Goal: Find specific page/section: Find specific page/section

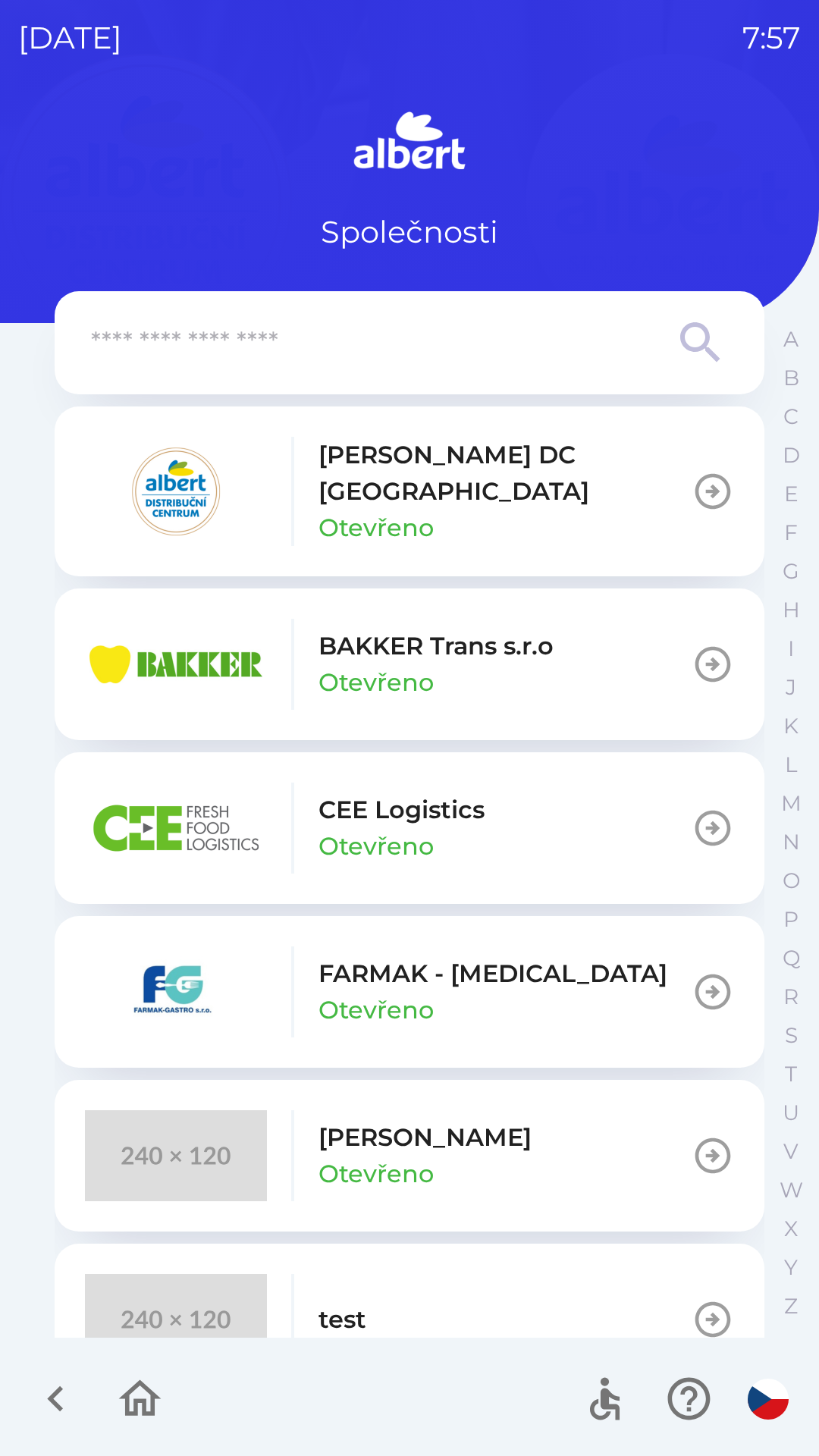
click at [326, 468] on p "[PERSON_NAME] DC [GEOGRAPHIC_DATA]" at bounding box center [505, 473] width 373 height 73
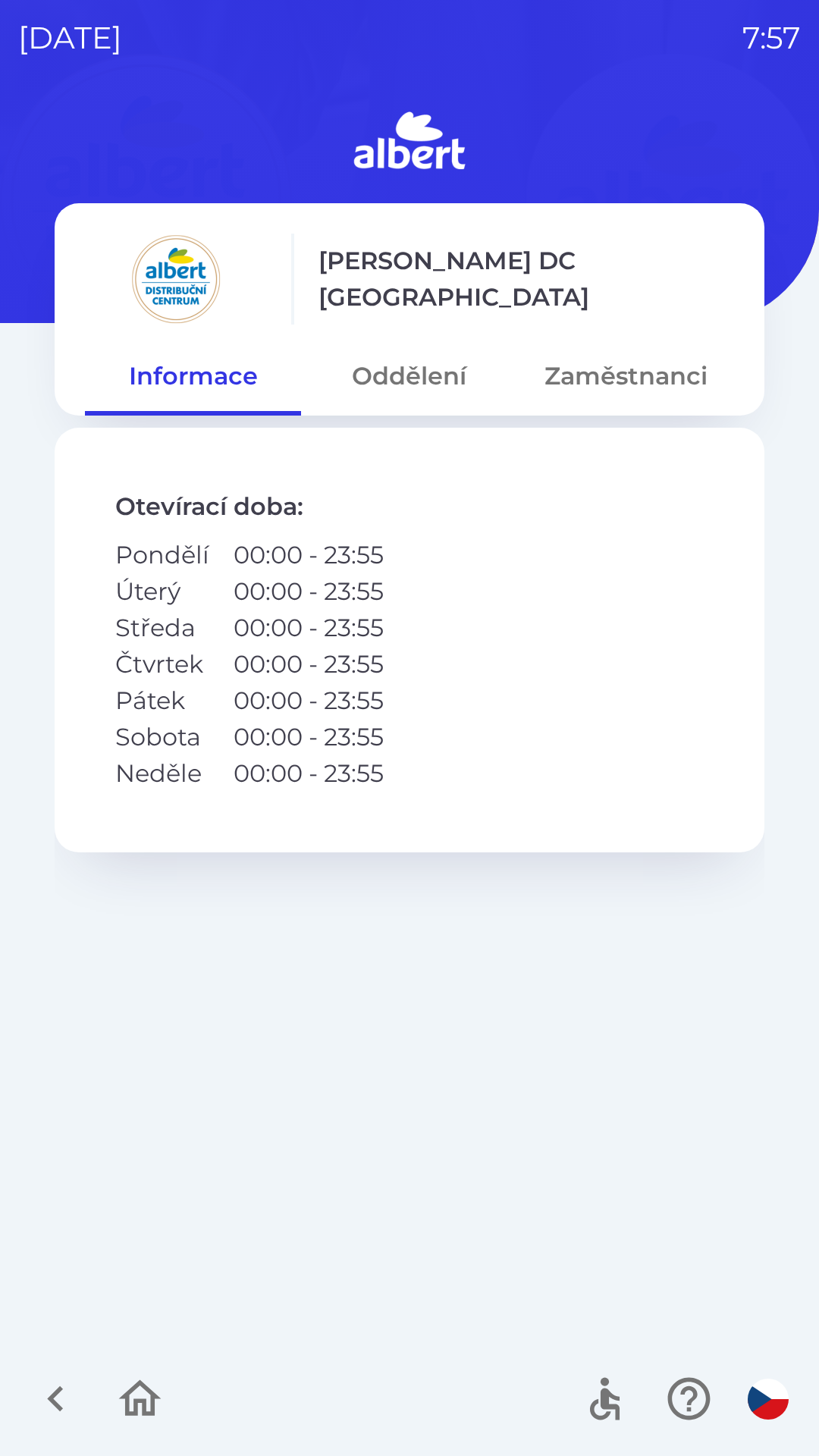
click at [383, 369] on button "Oddělení" at bounding box center [409, 377] width 216 height 55
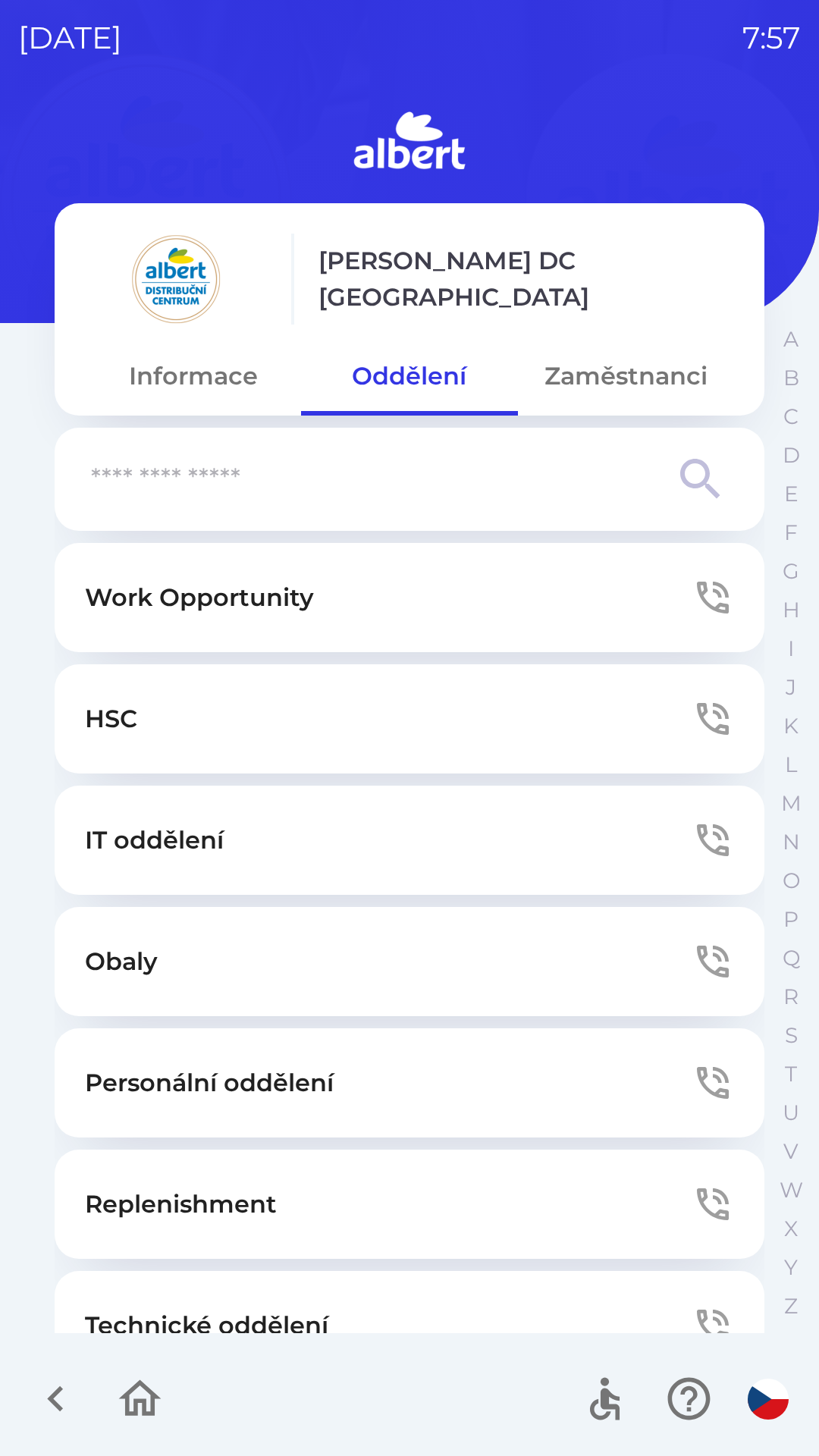
click at [581, 359] on button "Zaměstnanci" at bounding box center [625, 377] width 216 height 55
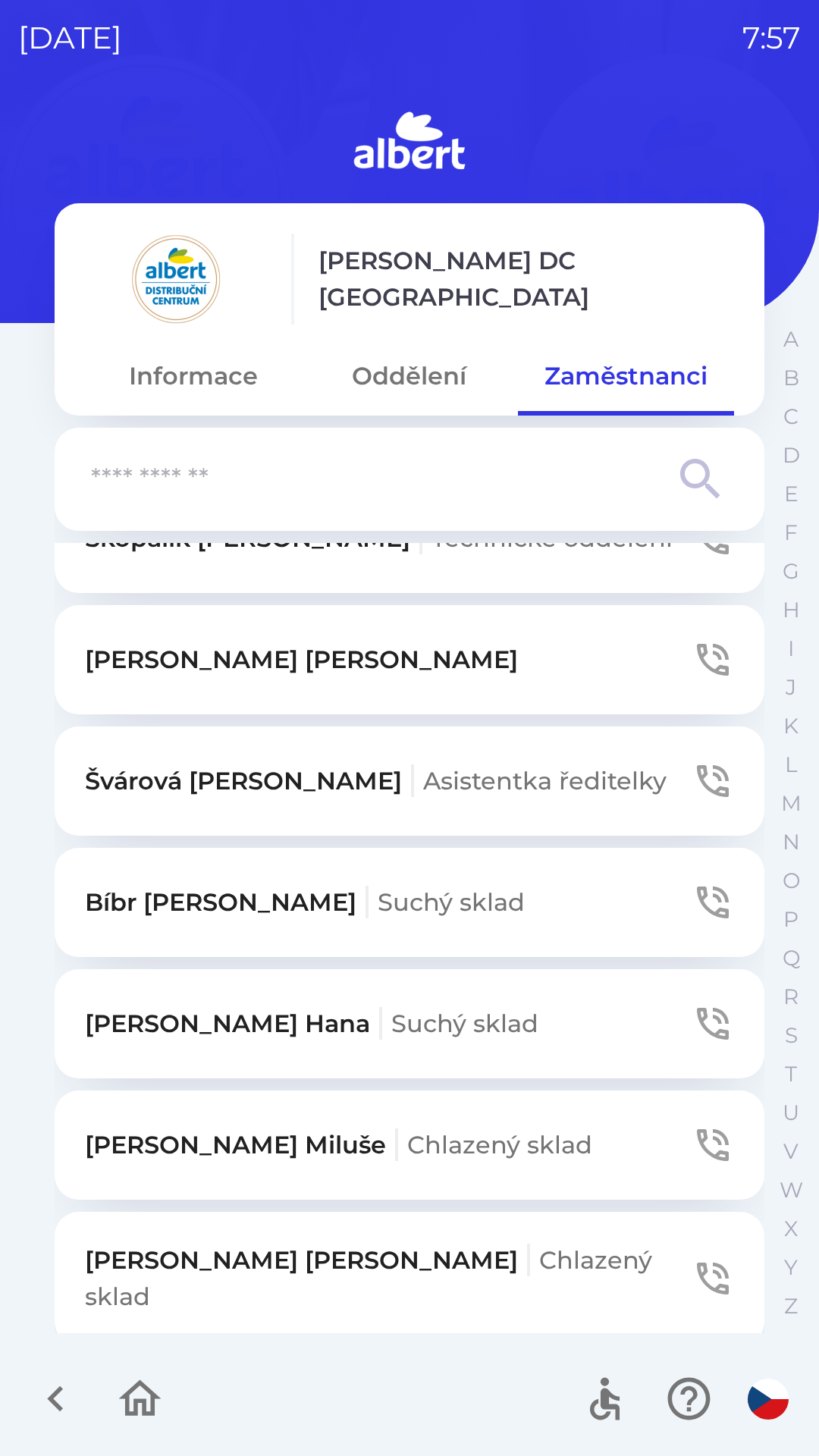
scroll to position [533, 0]
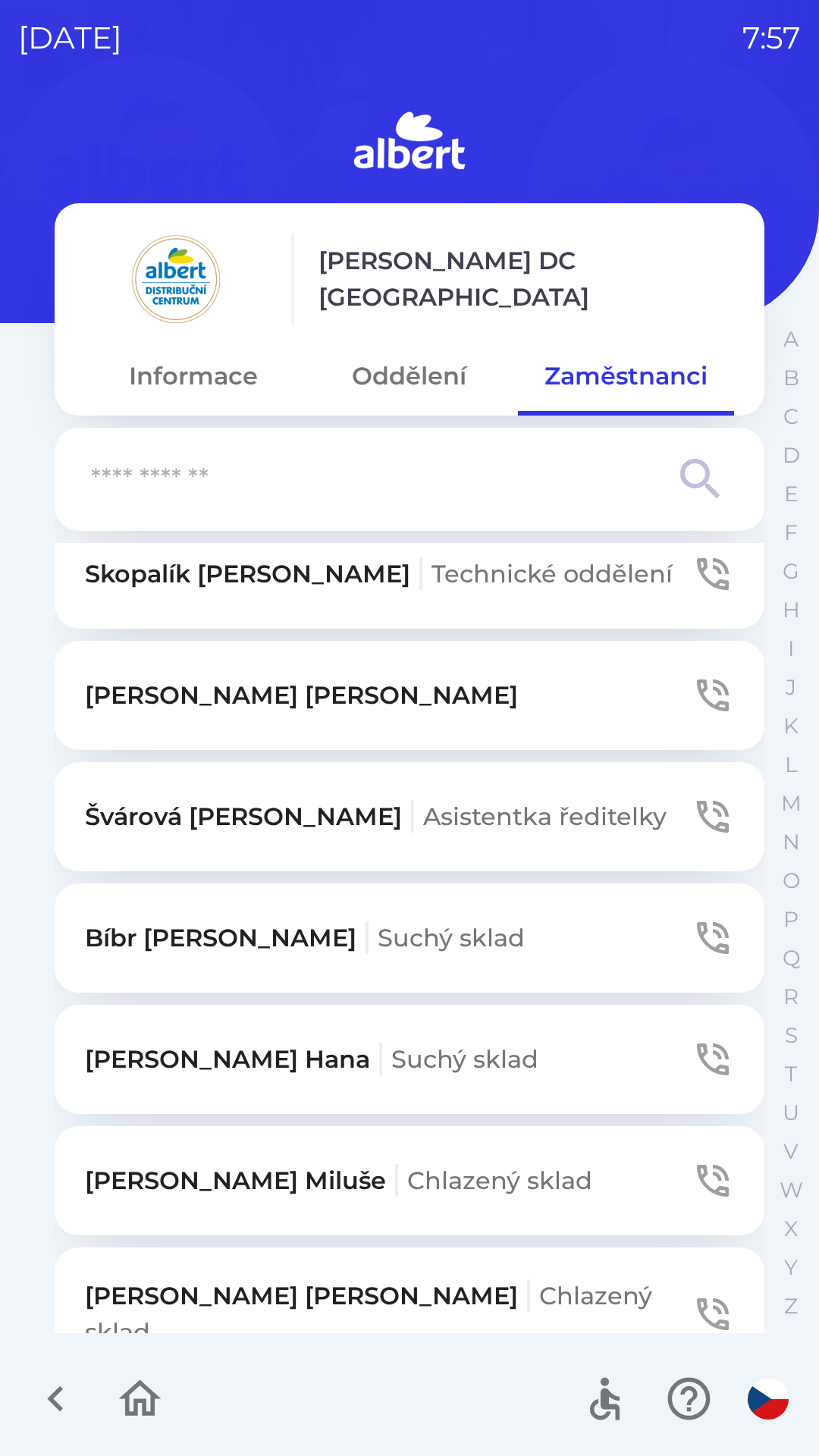
click at [138, 478] on input "text" at bounding box center [378, 480] width 576 height 42
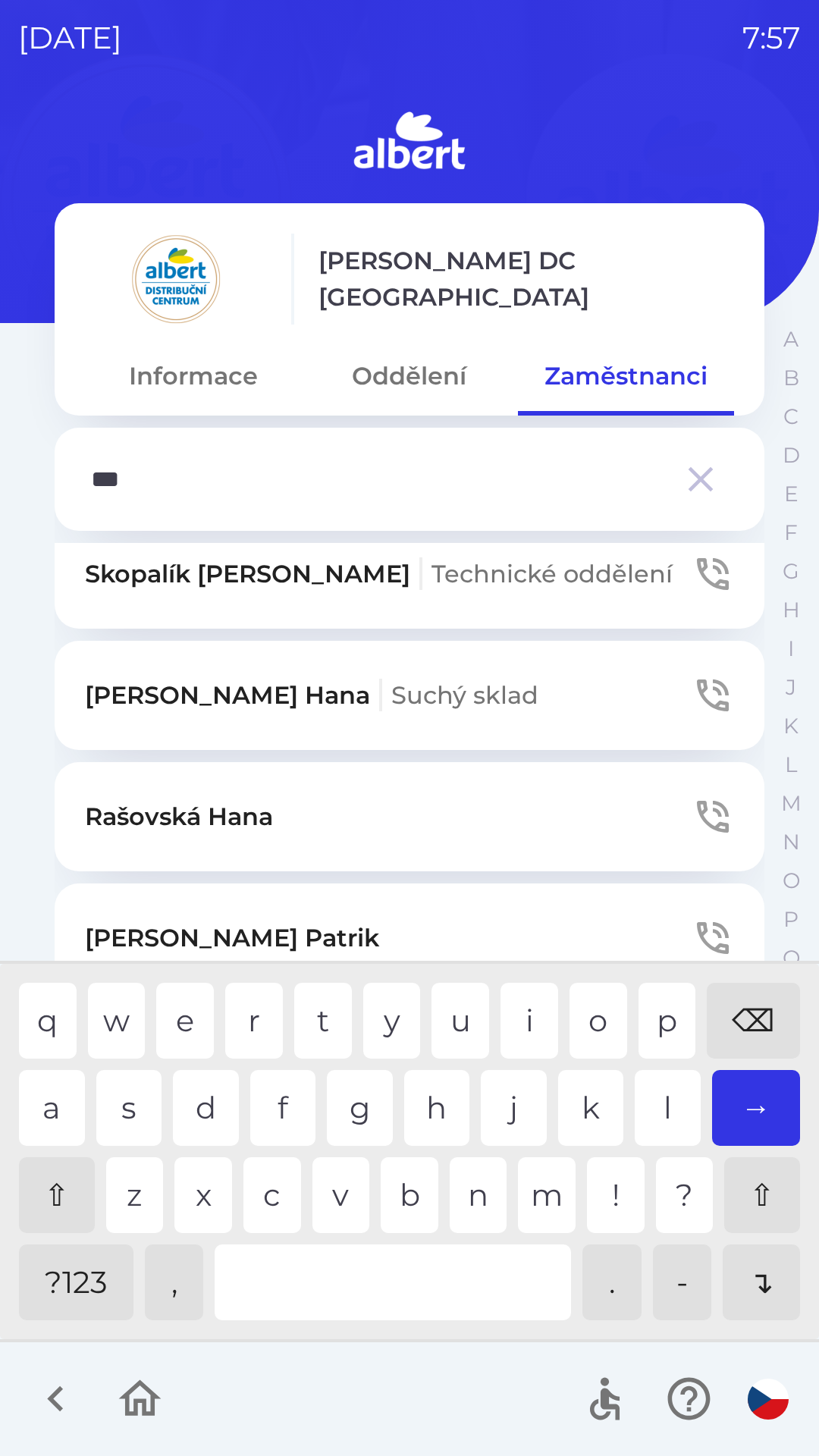
scroll to position [0, 0]
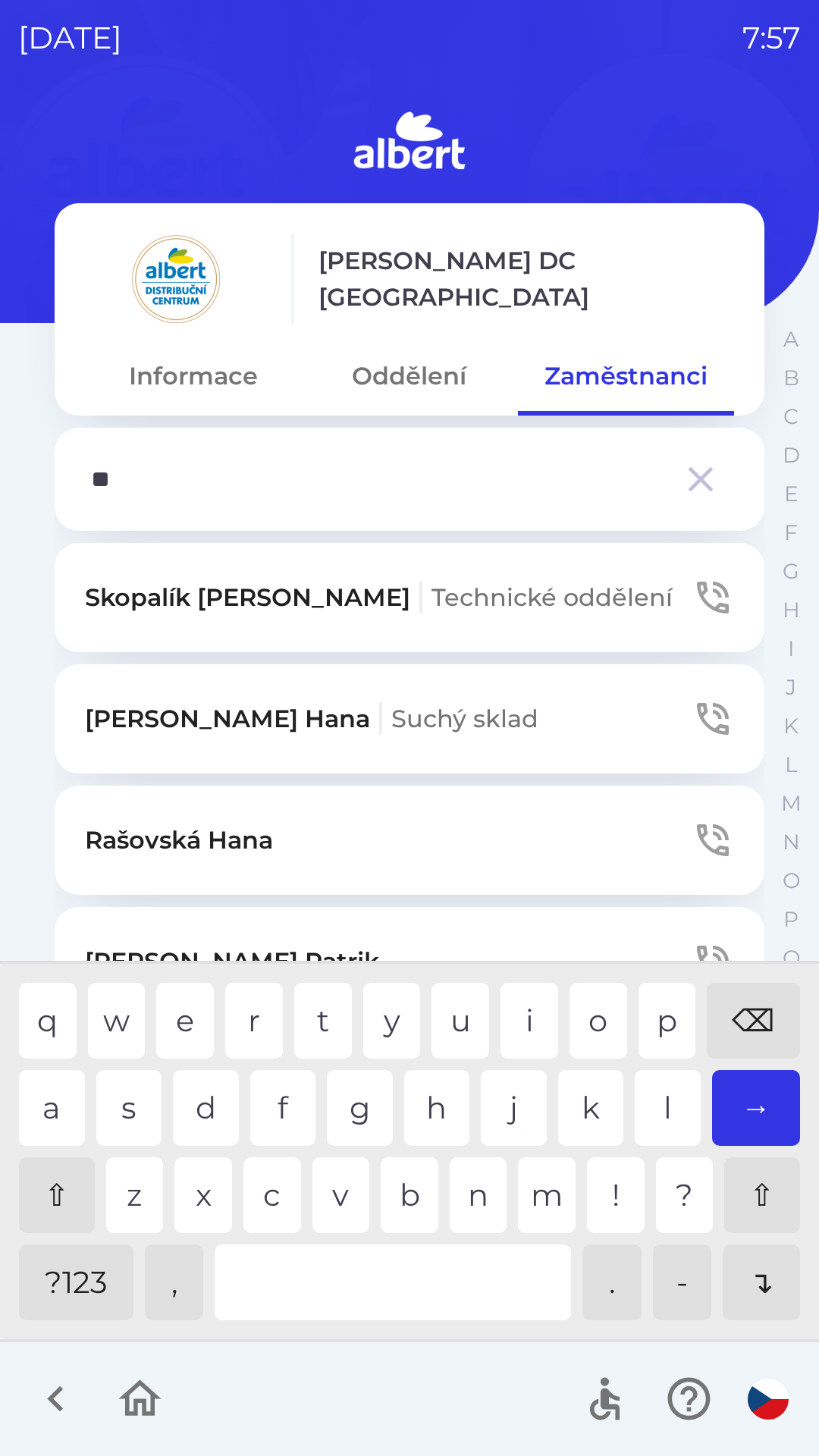
type input "*"
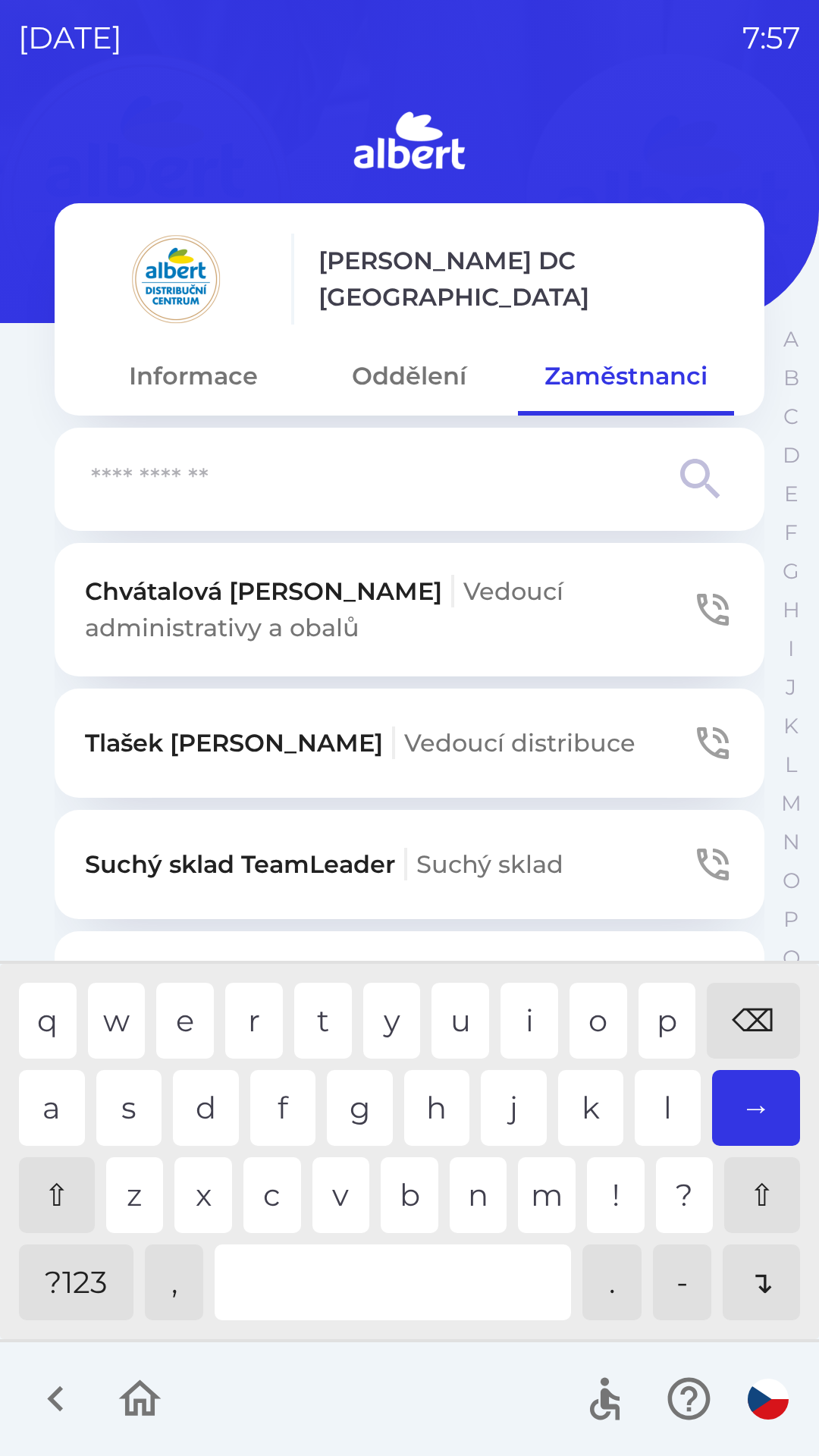
click at [753, 1022] on div "⌫" at bounding box center [753, 1021] width 94 height 76
click at [143, 482] on input "text" at bounding box center [378, 480] width 576 height 42
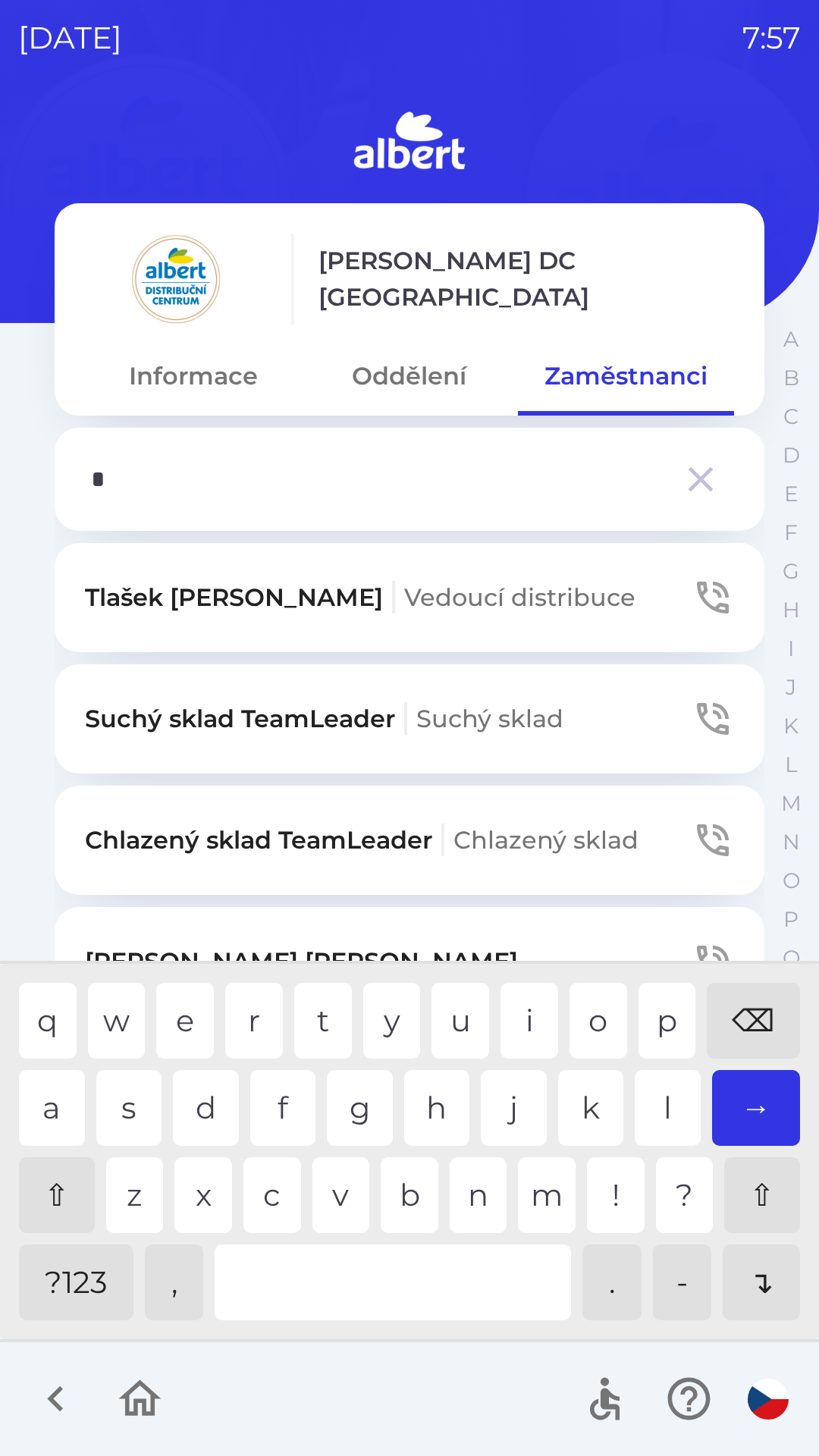
click at [186, 1006] on div "e" at bounding box center [184, 1021] width 58 height 76
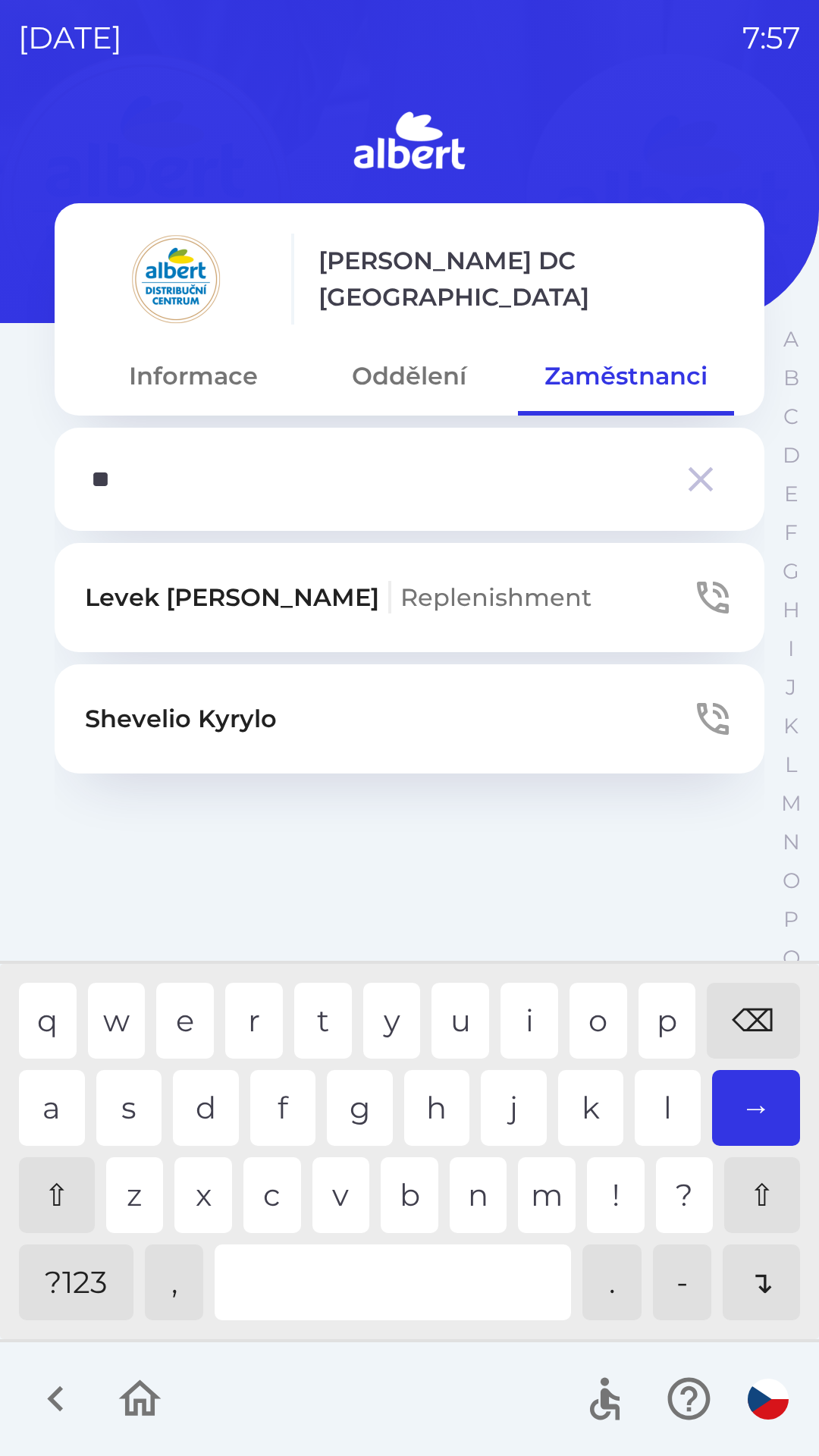
type input "***"
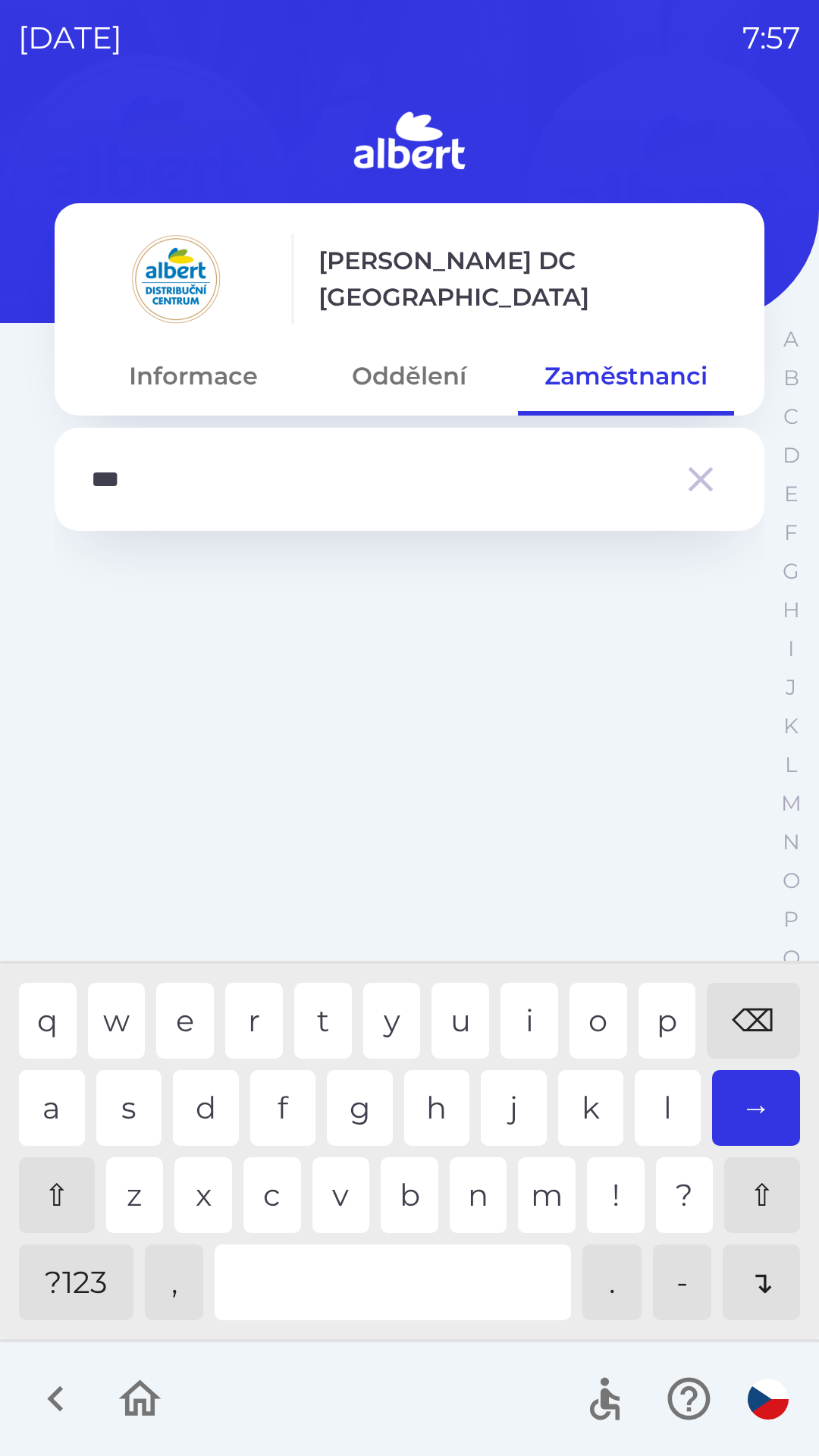
click at [32, 1086] on div "a" at bounding box center [52, 1108] width 66 height 76
click at [708, 477] on icon "button" at bounding box center [700, 479] width 43 height 43
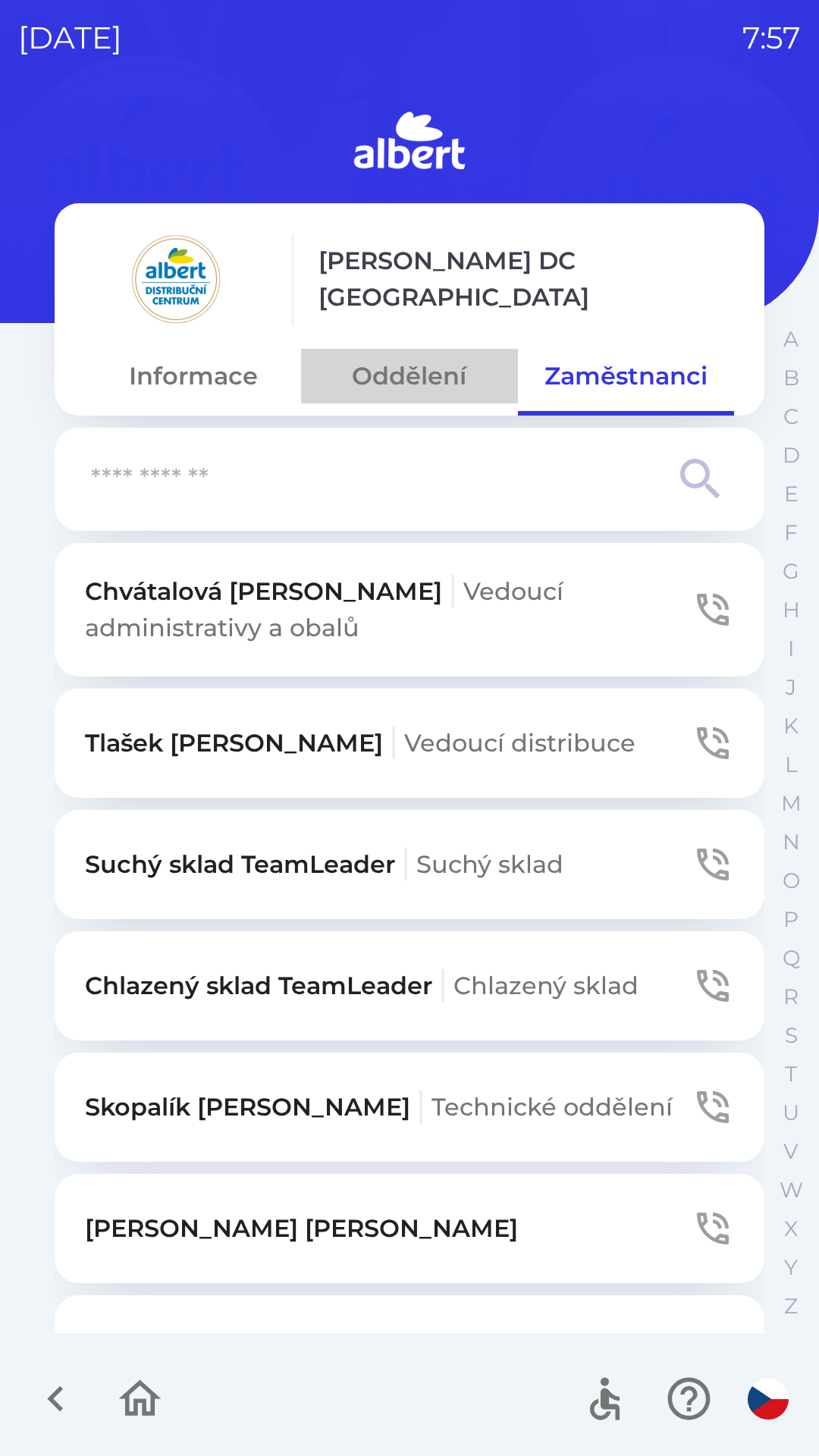
click at [430, 376] on button "Oddělení" at bounding box center [409, 377] width 216 height 55
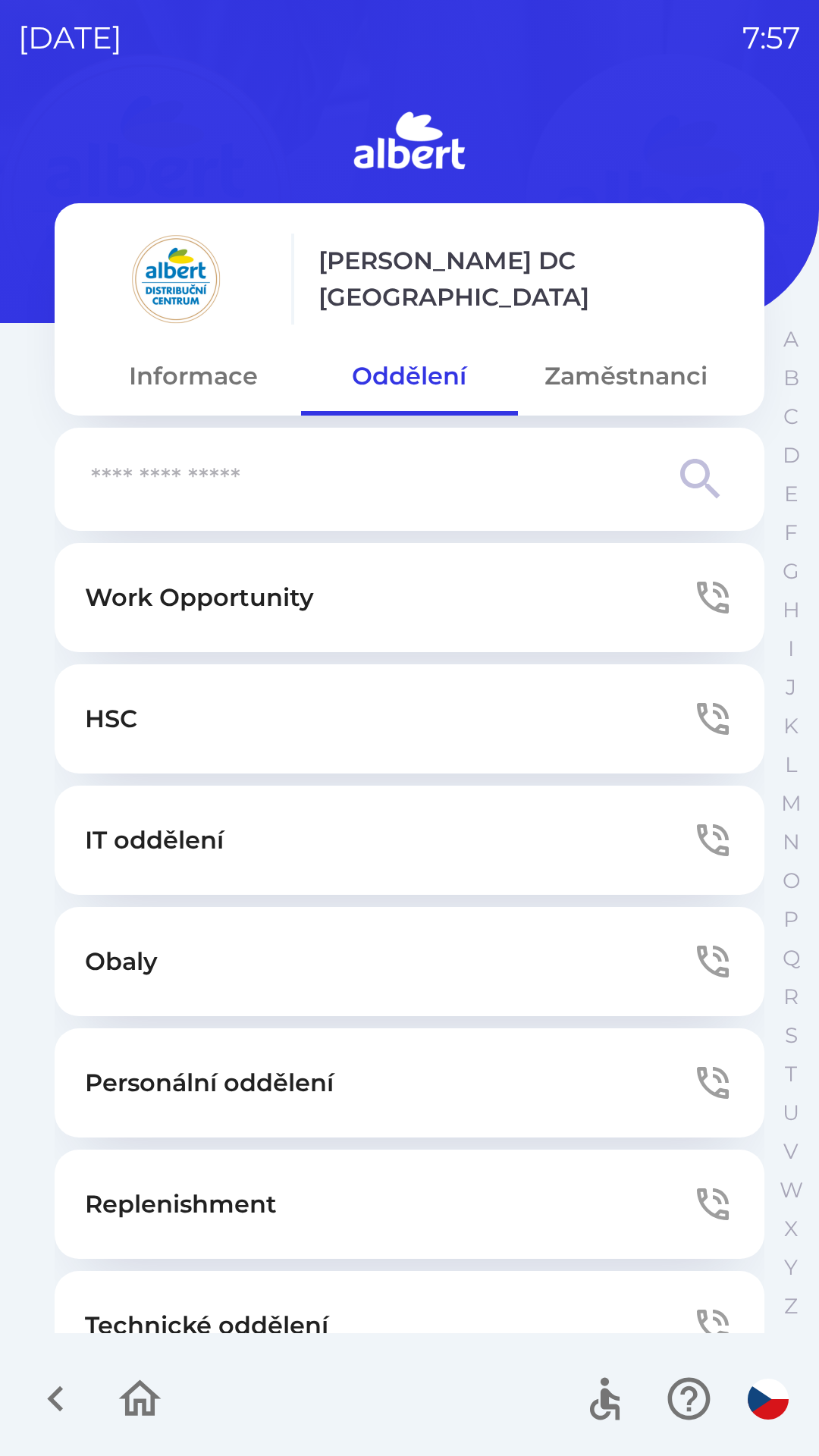
click at [610, 371] on button "Zaměstnanci" at bounding box center [625, 377] width 216 height 55
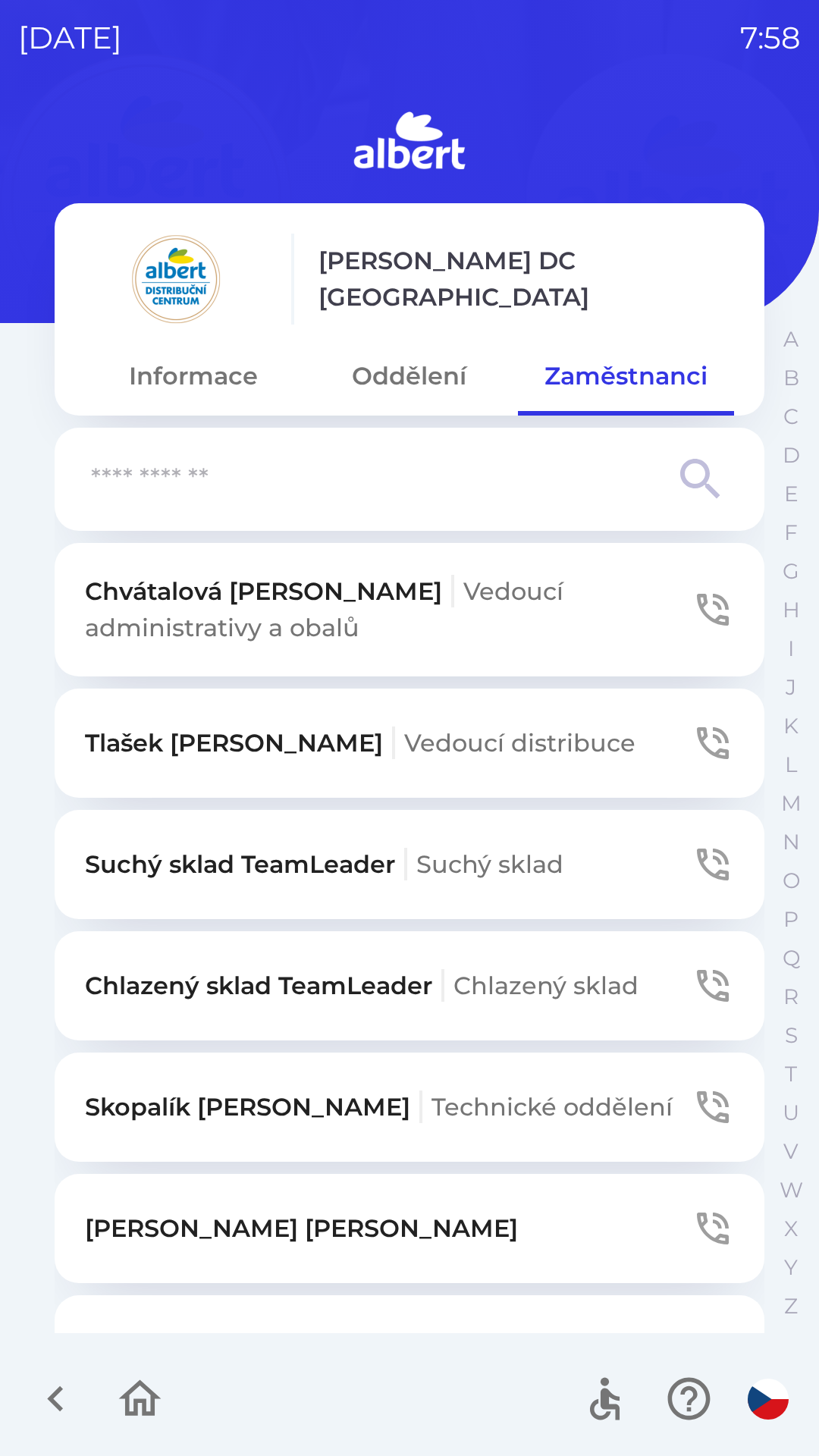
click at [288, 851] on p "Suchý sklad TeamLeader Suchý sklad" at bounding box center [324, 864] width 479 height 36
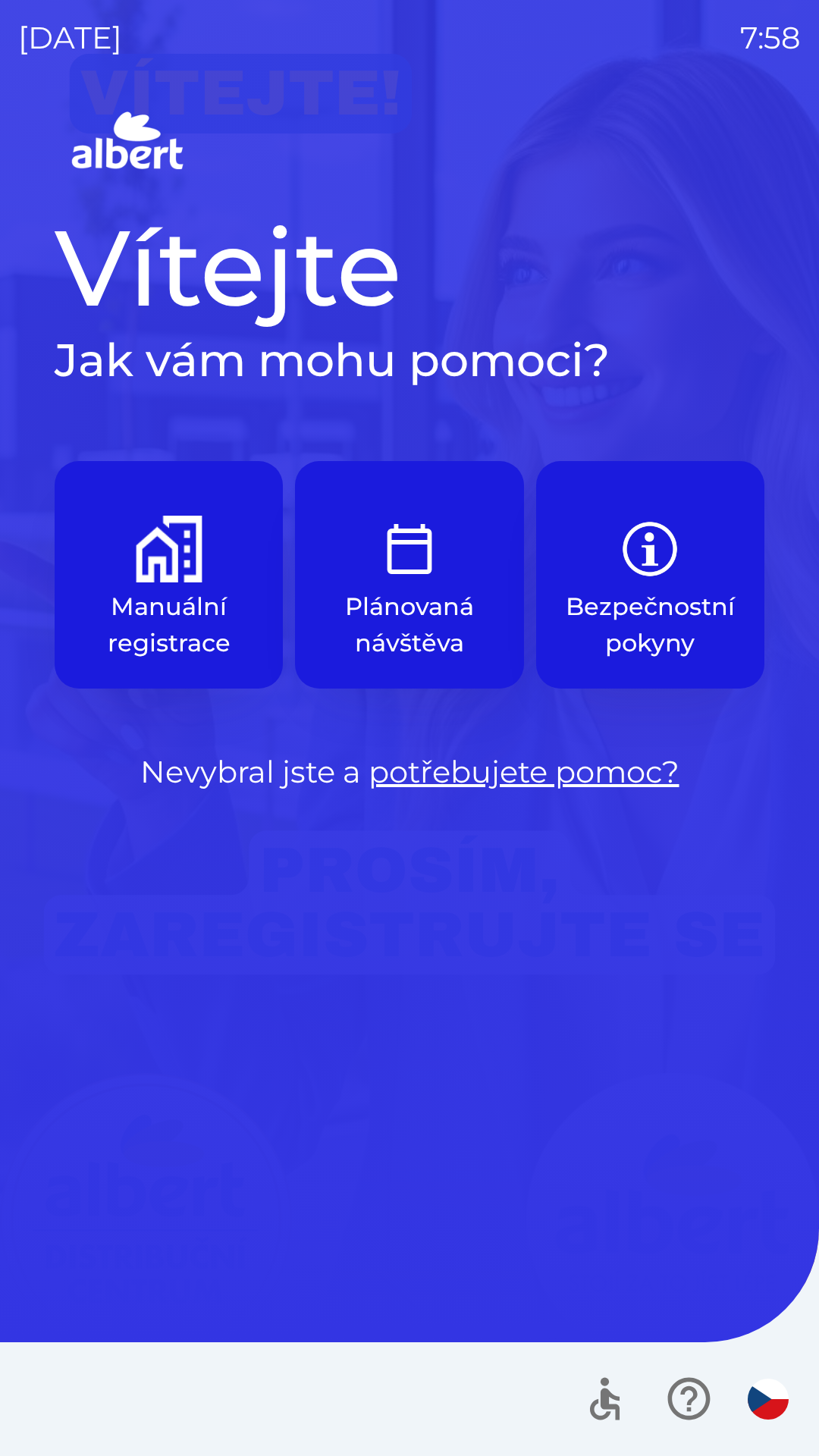
click at [148, 546] on img "button" at bounding box center [168, 549] width 67 height 67
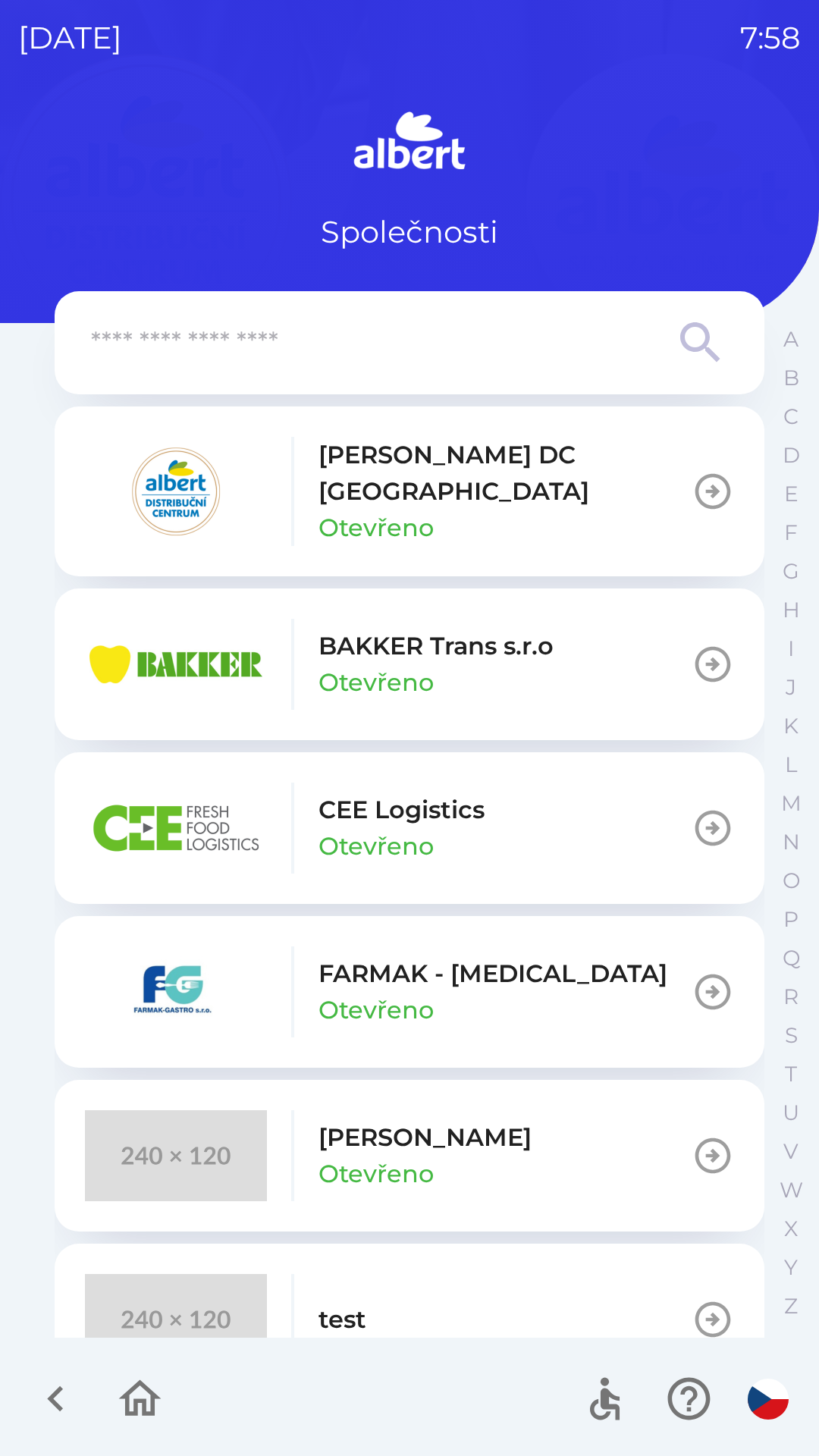
click at [319, 510] on p "Otevřeno" at bounding box center [376, 528] width 115 height 36
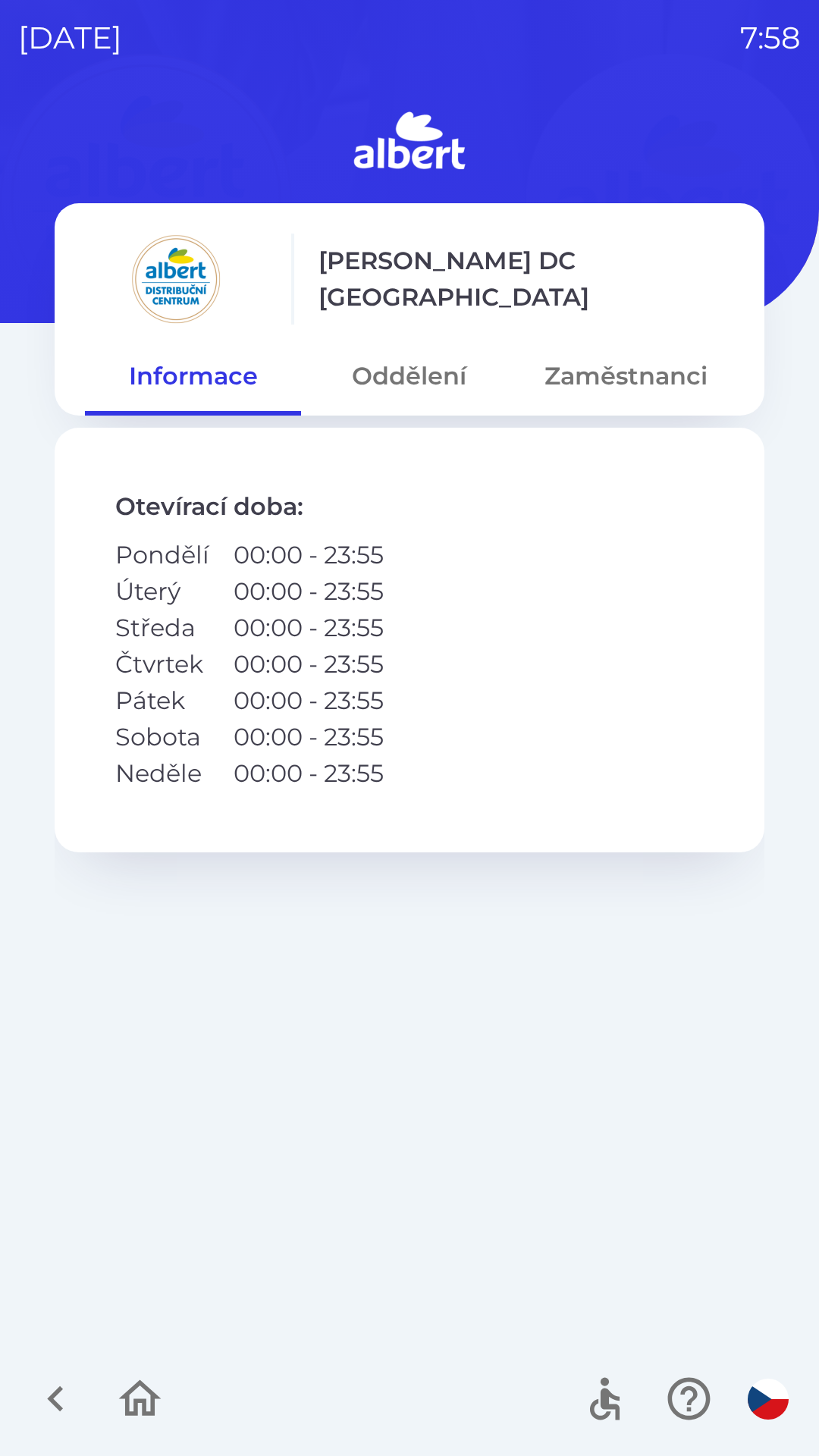
click at [568, 388] on button "Zaměstnanci" at bounding box center [625, 377] width 216 height 55
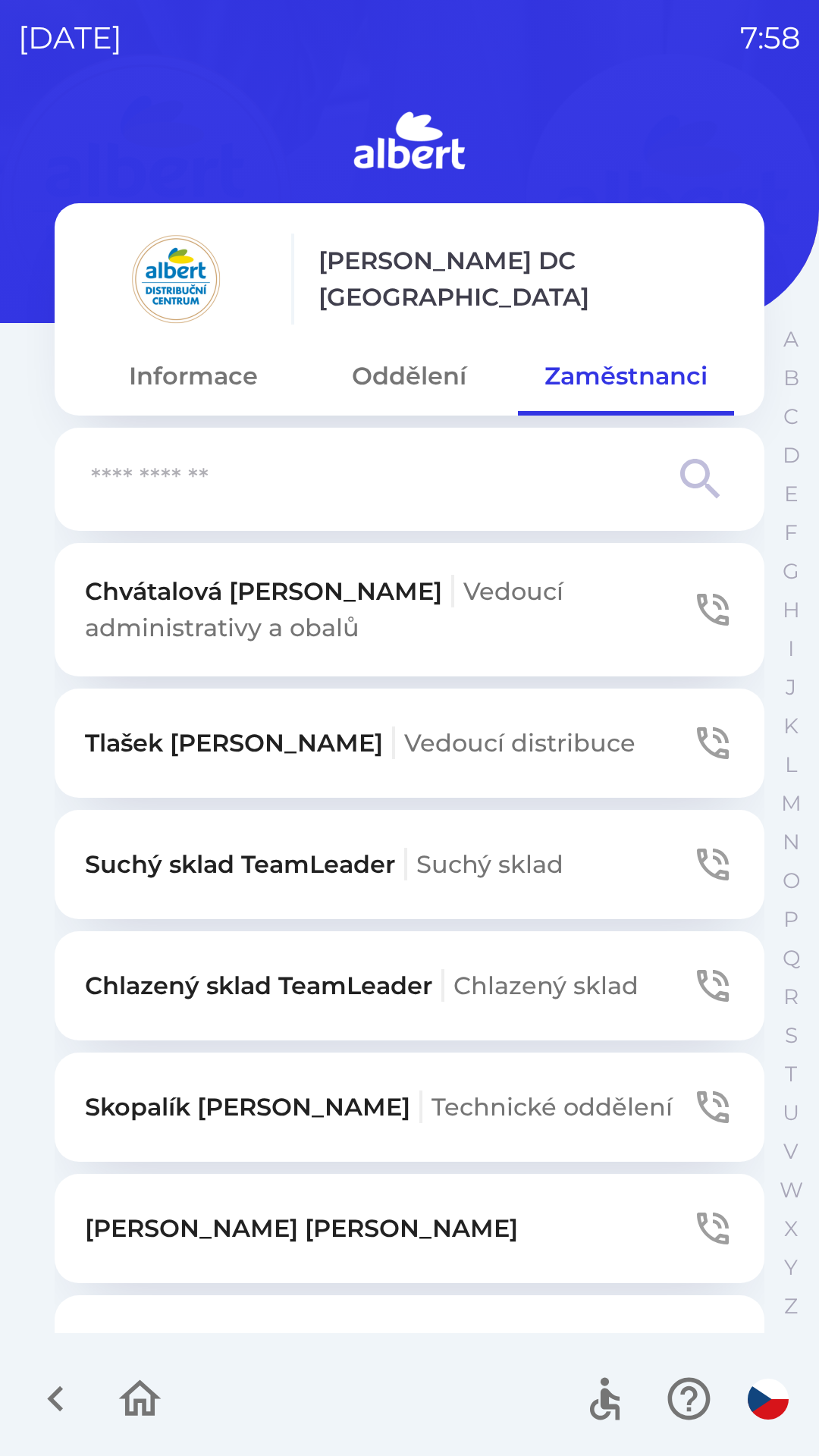
click at [100, 850] on p "Suchý sklad TeamLeader Suchý sklad" at bounding box center [324, 864] width 479 height 36
